Goal: Task Accomplishment & Management: Manage account settings

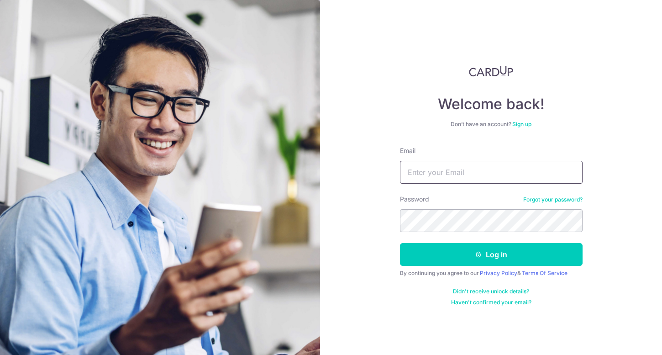
click at [460, 172] on input "Email" at bounding box center [491, 172] width 183 height 23
type input "[PERSON_NAME][EMAIL_ADDRESS][DOMAIN_NAME]"
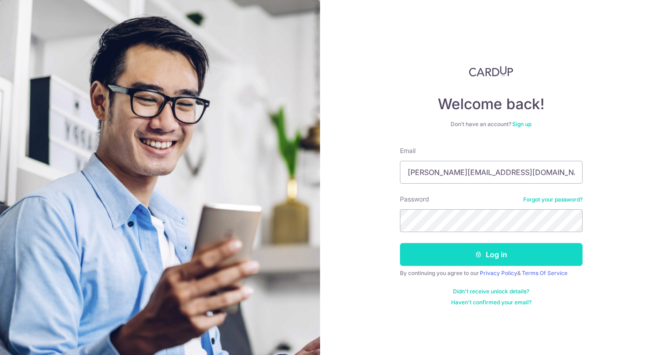
click at [481, 255] on icon "submit" at bounding box center [478, 254] width 7 height 7
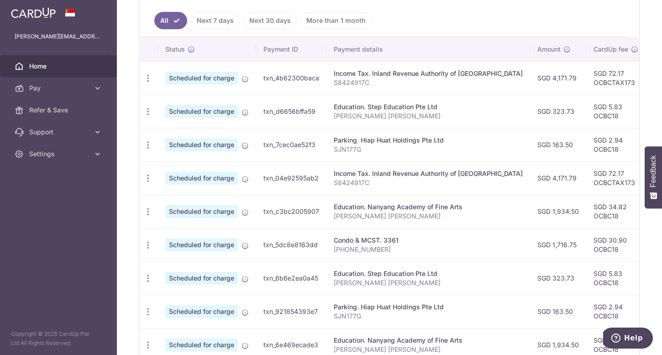
scroll to position [187, 0]
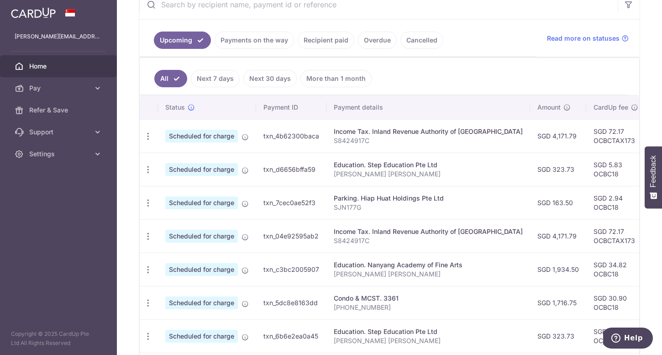
click at [260, 46] on link "Payments on the way" at bounding box center [254, 40] width 79 height 17
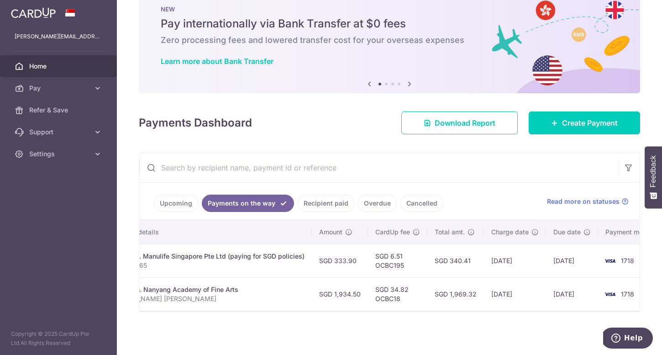
scroll to position [0, 210]
click at [321, 207] on link "Recipient paid" at bounding box center [326, 203] width 57 height 17
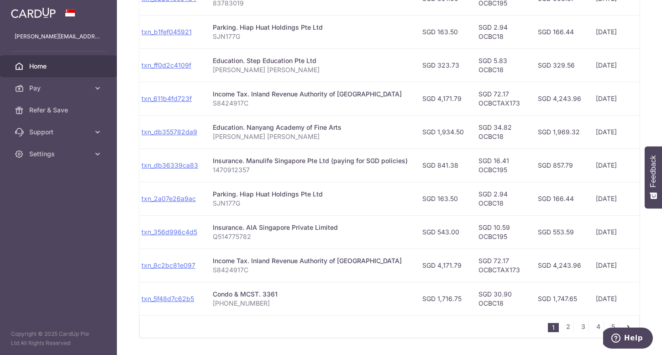
scroll to position [293, 0]
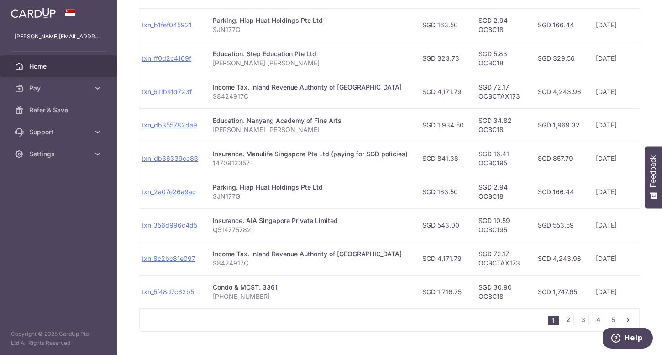
click at [567, 321] on link "2" at bounding box center [568, 319] width 11 height 11
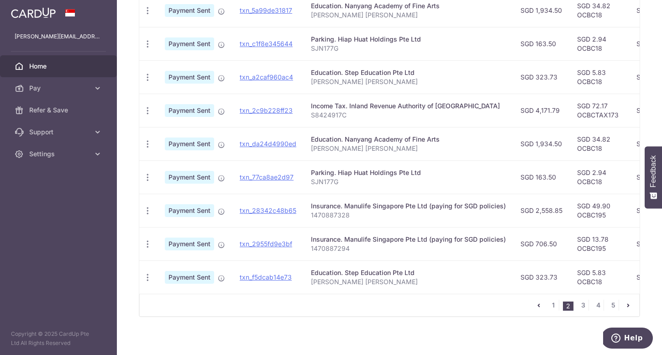
scroll to position [309, 0]
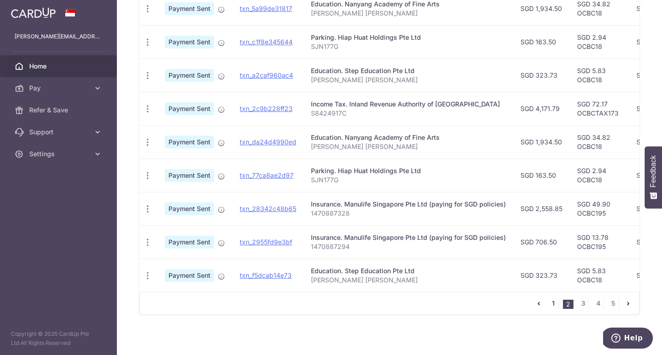
click at [554, 305] on link "1" at bounding box center [553, 303] width 11 height 11
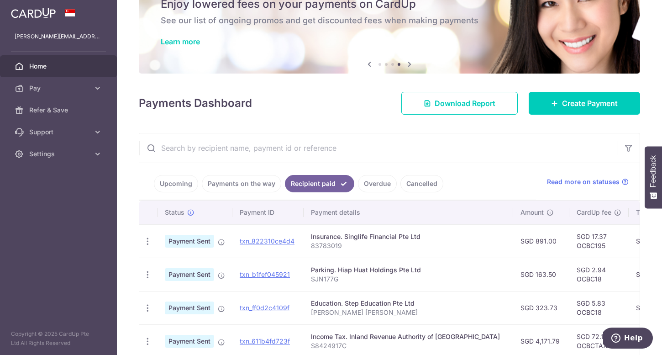
scroll to position [0, 0]
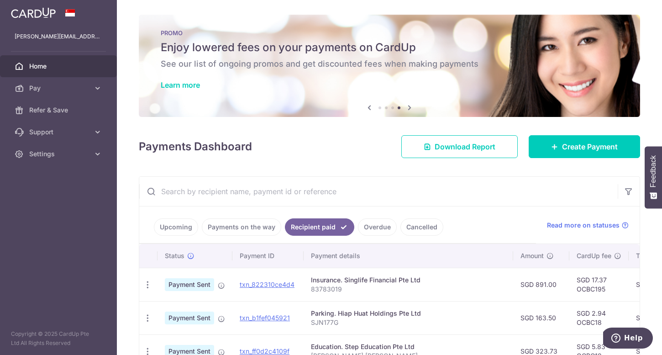
click at [178, 232] on link "Upcoming" at bounding box center [176, 226] width 44 height 17
